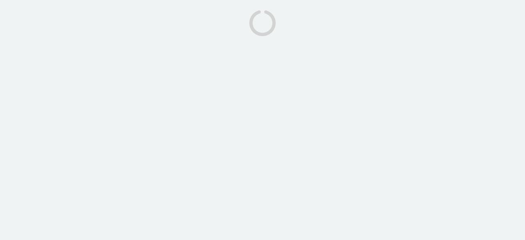
drag, startPoint x: 326, startPoint y: 188, endPoint x: 317, endPoint y: 173, distance: 18.0
click at [317, 173] on body at bounding box center [262, 120] width 525 height 240
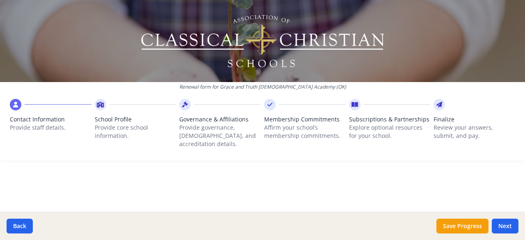
click at [56, 116] on span "Contact Information" at bounding box center [51, 119] width 82 height 8
click at [512, 223] on button "Next" at bounding box center [505, 226] width 27 height 15
type input "[PHONE_NUMBER]"
type input "6"
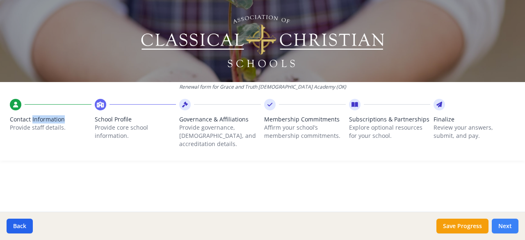
click at [502, 226] on button "Next" at bounding box center [505, 226] width 27 height 15
click at [38, 113] on div "Contact Information Provide staff details." at bounding box center [51, 121] width 82 height 45
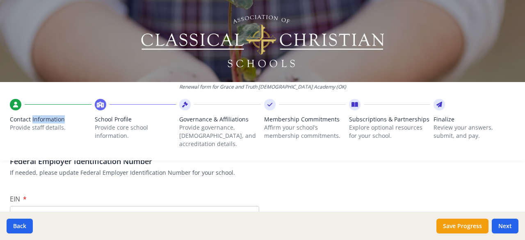
click at [38, 113] on div "Contact Information Provide staff details." at bounding box center [51, 121] width 82 height 45
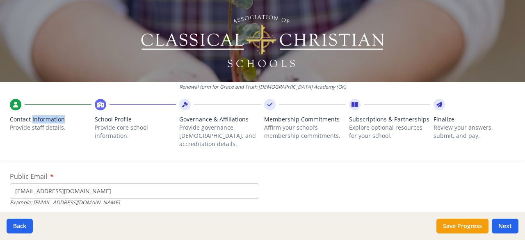
scroll to position [285, 0]
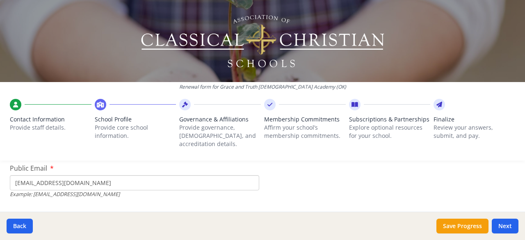
drag, startPoint x: 85, startPoint y: 178, endPoint x: 0, endPoint y: 196, distance: 86.7
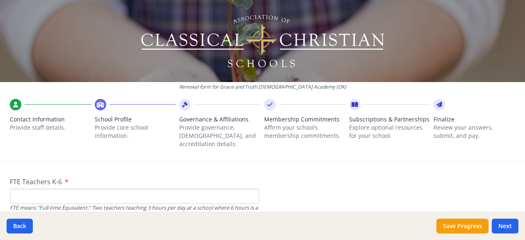
scroll to position [515, 0]
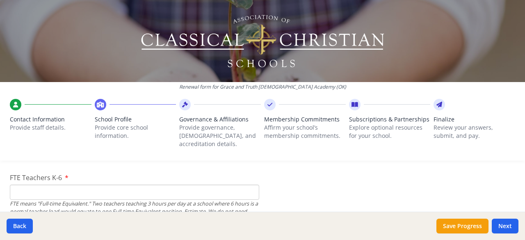
type input "[EMAIL_ADDRESS][DOMAIN_NAME]"
click at [68, 185] on input "FTE Teachers K-6" at bounding box center [134, 192] width 249 height 15
click at [246, 185] on input "6" at bounding box center [134, 192] width 249 height 15
type input "5"
click at [248, 187] on input "5" at bounding box center [134, 192] width 249 height 15
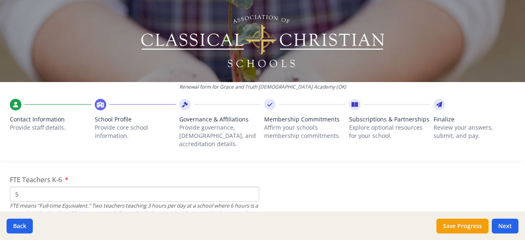
scroll to position [517, 0]
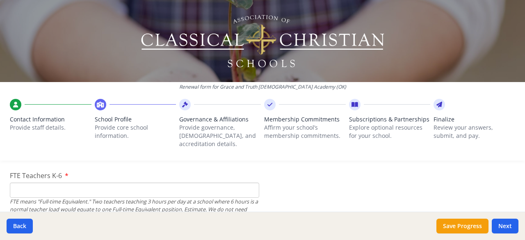
type input "6"
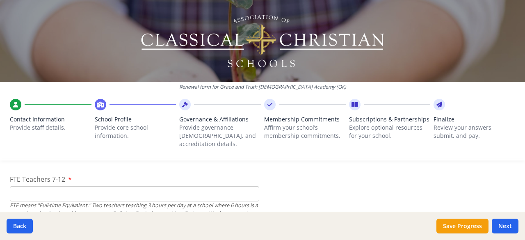
scroll to position [581, 0]
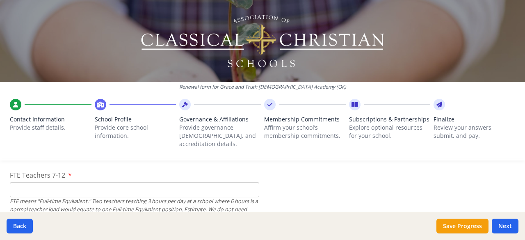
type input "7"
click at [145, 183] on input "FTE Teachers 7-12" at bounding box center [134, 189] width 249 height 15
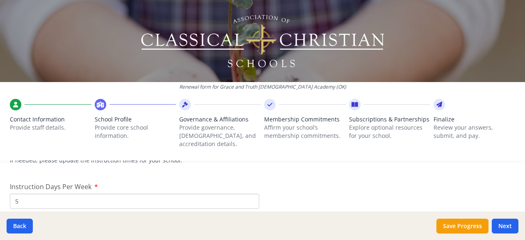
scroll to position [699, 0]
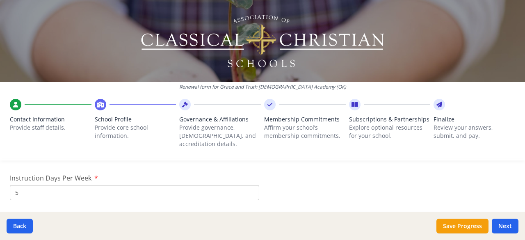
type input "0"
click at [32, 187] on input "5" at bounding box center [134, 192] width 249 height 15
type input "4"
type input "7"
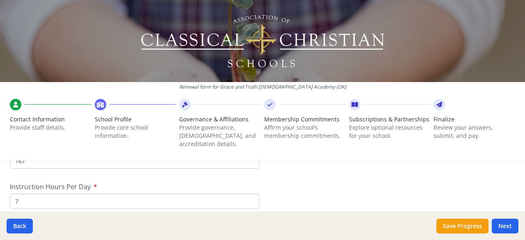
click at [250, 194] on input "7" at bounding box center [134, 201] width 249 height 15
click at [29, 184] on input "167" at bounding box center [134, 191] width 249 height 15
type input "1"
click at [165, 187] on input "Instruction Days Per Year" at bounding box center [134, 191] width 249 height 15
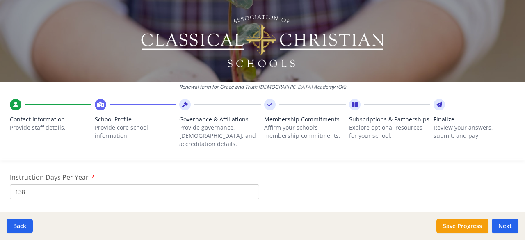
type input "138"
click at [458, 227] on button "Save Progress" at bounding box center [462, 226] width 52 height 15
type input "6"
click at [14, 167] on input "Yes" at bounding box center [12, 169] width 5 height 5
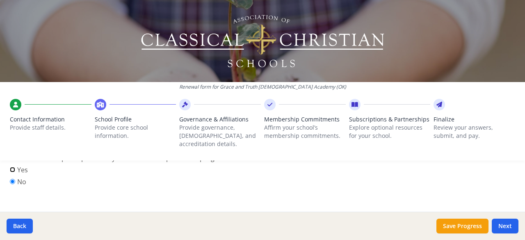
radio input "true"
click at [112, 181] on textarea "If Yes, explain briefly." at bounding box center [262, 208] width 505 height 55
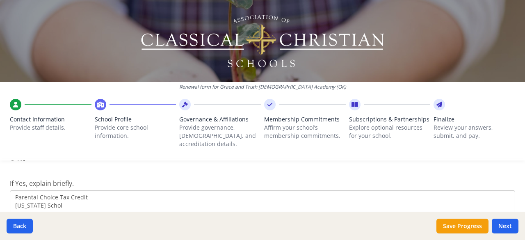
scroll to position [1134, 0]
click at [14, 188] on textarea "Parental Choice Tax Credit" at bounding box center [262, 214] width 505 height 55
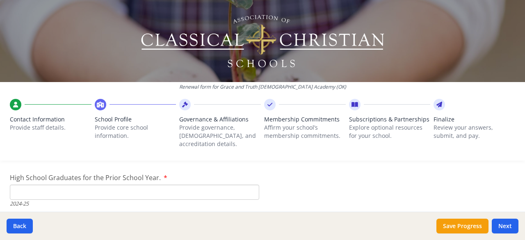
scroll to position [1269, 0]
type textarea "[US_STATE] Parental Choice Tax Credit"
click at [167, 189] on input "High School Graduates for the Prior School Year." at bounding box center [134, 196] width 249 height 15
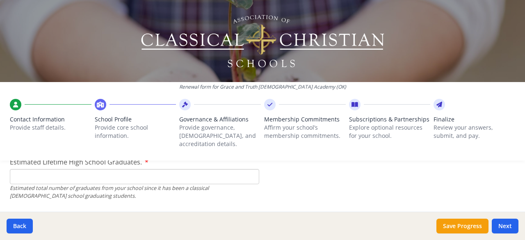
scroll to position [1329, 0]
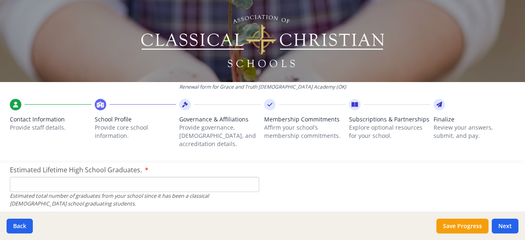
type input "0"
click at [129, 179] on input "Estimated Lifetime High School Graduates." at bounding box center [134, 184] width 249 height 15
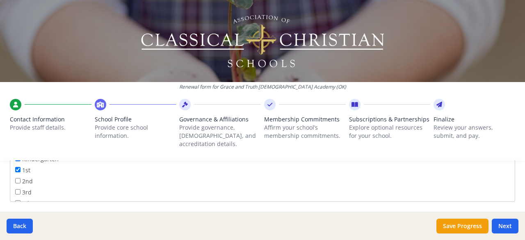
scroll to position [1485, 0]
type input "0"
click at [18, 170] on input "2nd" at bounding box center [17, 172] width 5 height 5
checkbox input "true"
drag, startPoint x: 18, startPoint y: 177, endPoint x: 16, endPoint y: 173, distance: 4.8
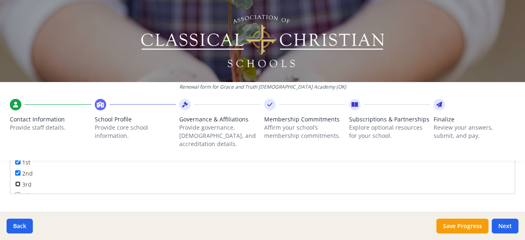
click at [16, 181] on input "3rd" at bounding box center [17, 183] width 5 height 5
click at [18, 181] on input "3rd" at bounding box center [17, 183] width 5 height 5
checkbox input "true"
click at [18, 192] on input "4th" at bounding box center [17, 194] width 5 height 5
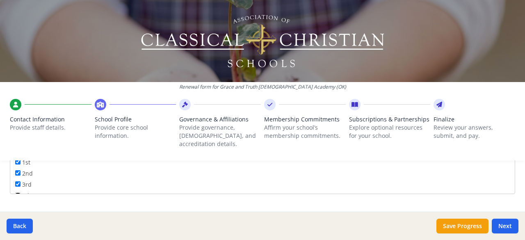
checkbox input "true"
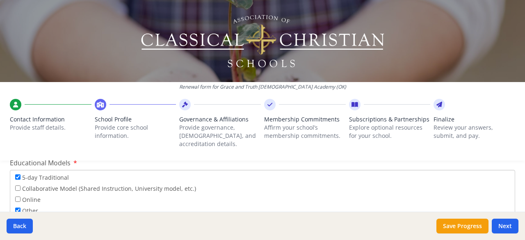
scroll to position [1580, 0]
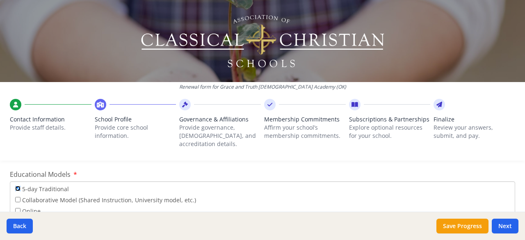
click at [16, 186] on input "5-day Traditional" at bounding box center [17, 188] width 5 height 5
checkbox input "false"
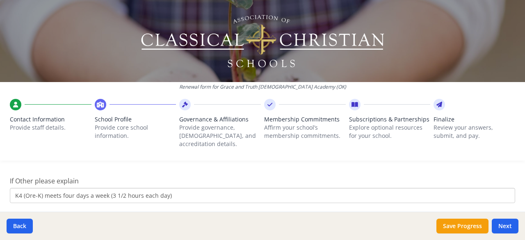
scroll to position [1666, 0]
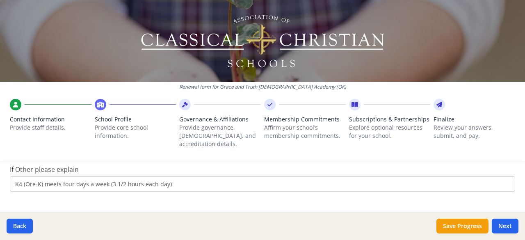
click at [172, 179] on input "K4 (Ore-K) meets four days a week (3 1/2 hours each day)" at bounding box center [262, 183] width 505 height 15
click at [168, 176] on input "K4 (Ore-K) meets four days a week (3 1/2 hours each day) K-Class 4 meet four da…" at bounding box center [262, 183] width 505 height 15
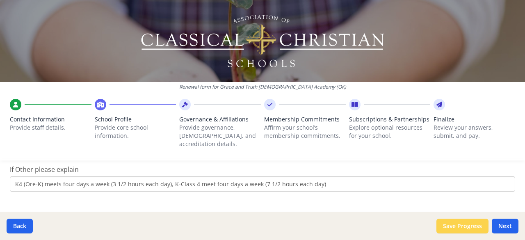
type input "K4 (Ore-K) meets four days a week (3 1/2 hours each day), K-Class 4 meet four d…"
click at [466, 229] on button "Save Progress" at bounding box center [462, 226] width 52 height 15
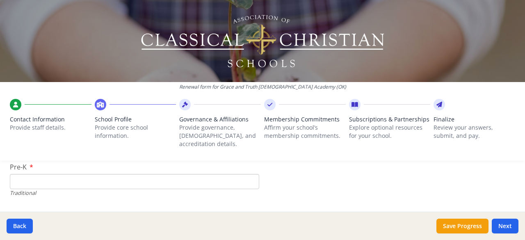
scroll to position [1842, 0]
click at [116, 180] on input "Pre-K" at bounding box center [134, 185] width 249 height 15
type input "10"
click at [100, 178] on input "K-6 (Full-time)" at bounding box center [134, 185] width 249 height 15
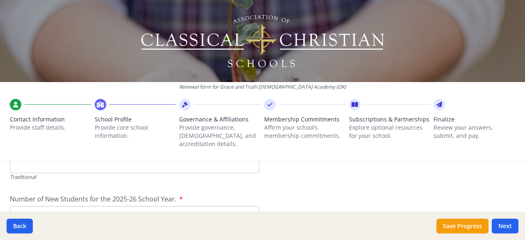
scroll to position [1946, 0]
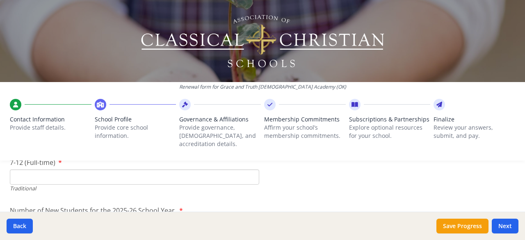
type input "38"
click at [125, 169] on input "7-12 (Full-time)" at bounding box center [134, 176] width 249 height 15
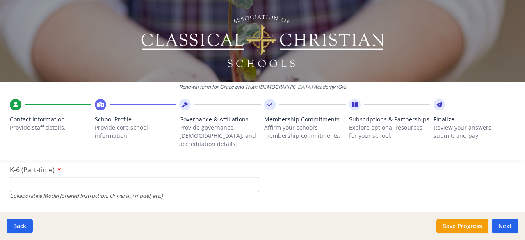
scroll to position [2095, 0]
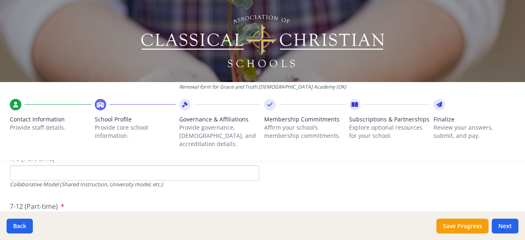
type input "0"
click at [144, 165] on input "K-6 (Part-time)" at bounding box center [134, 172] width 249 height 15
type input "0"
click at [83, 213] on input "7-12 (Part-time)" at bounding box center [134, 220] width 249 height 15
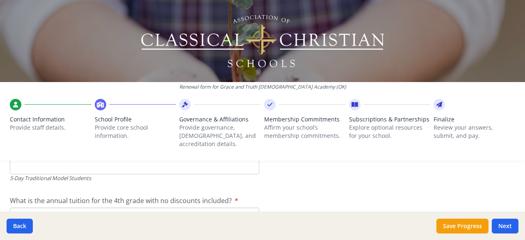
scroll to position [2389, 0]
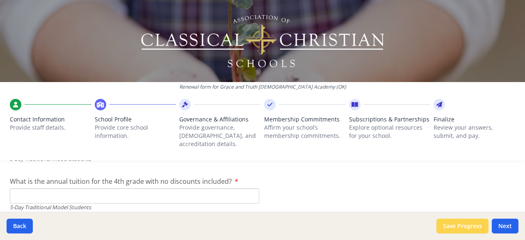
type input "0"
click at [470, 227] on button "Save Progress" at bounding box center [462, 226] width 52 height 15
